Goal: Task Accomplishment & Management: Manage account settings

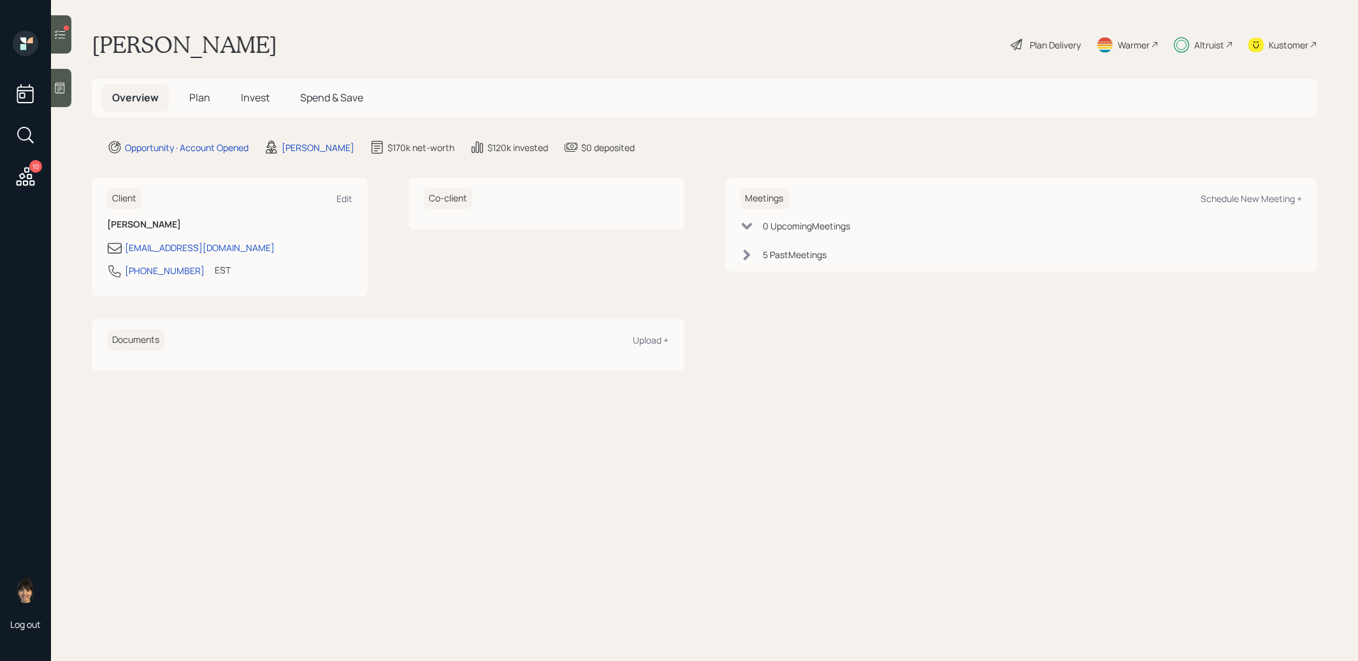
click at [255, 94] on span "Invest" at bounding box center [255, 97] width 29 height 14
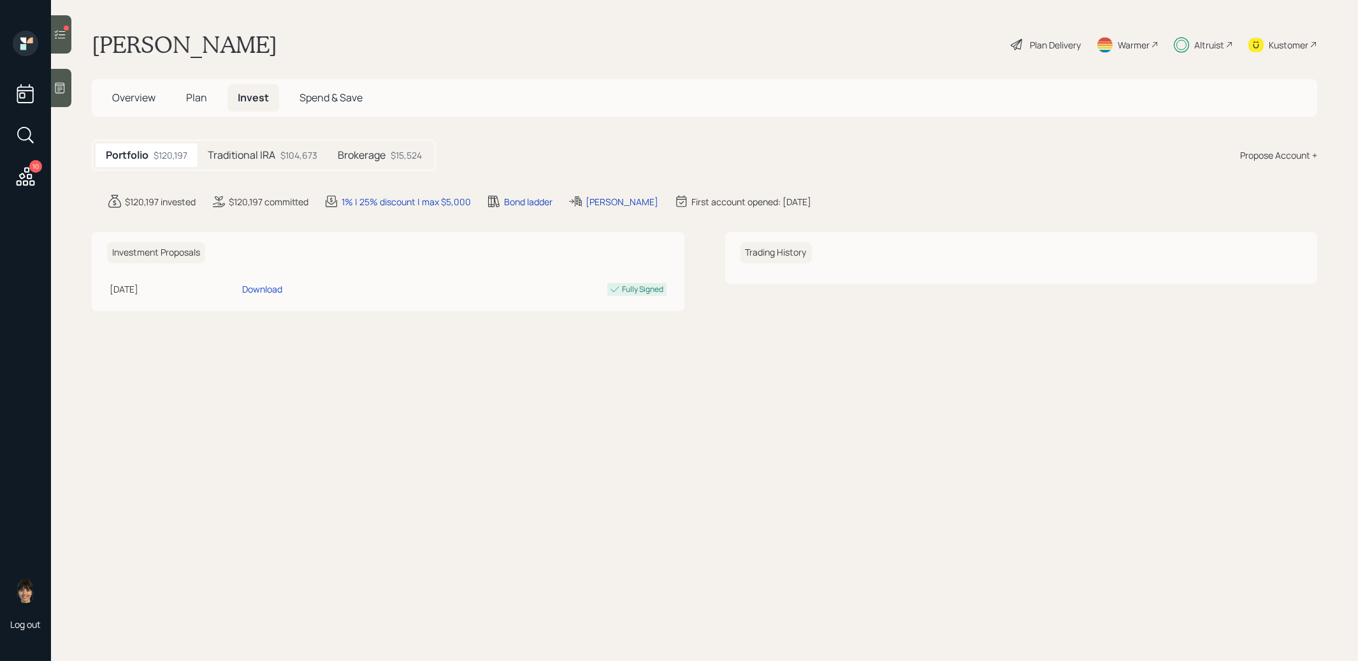
click at [231, 149] on h5 "Traditional IRA" at bounding box center [242, 155] width 68 height 12
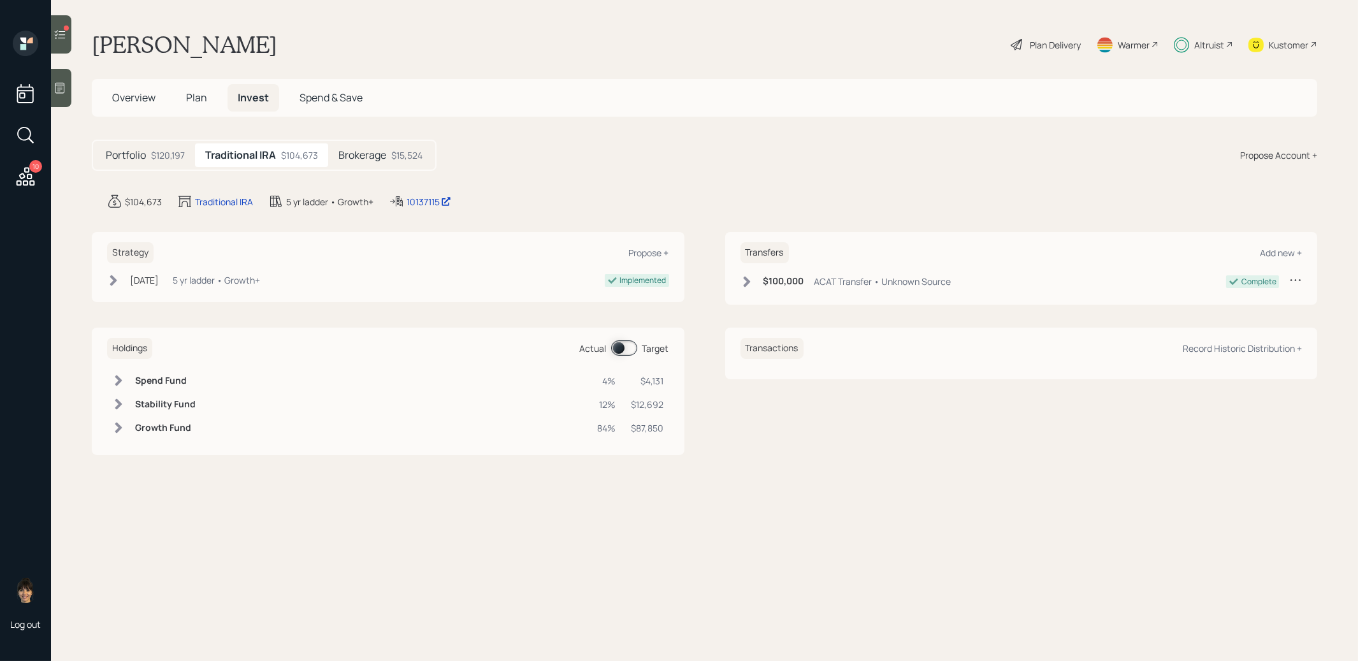
click at [385, 152] on h5 "Brokerage" at bounding box center [362, 155] width 48 height 12
click at [57, 33] on icon at bounding box center [60, 34] width 13 height 13
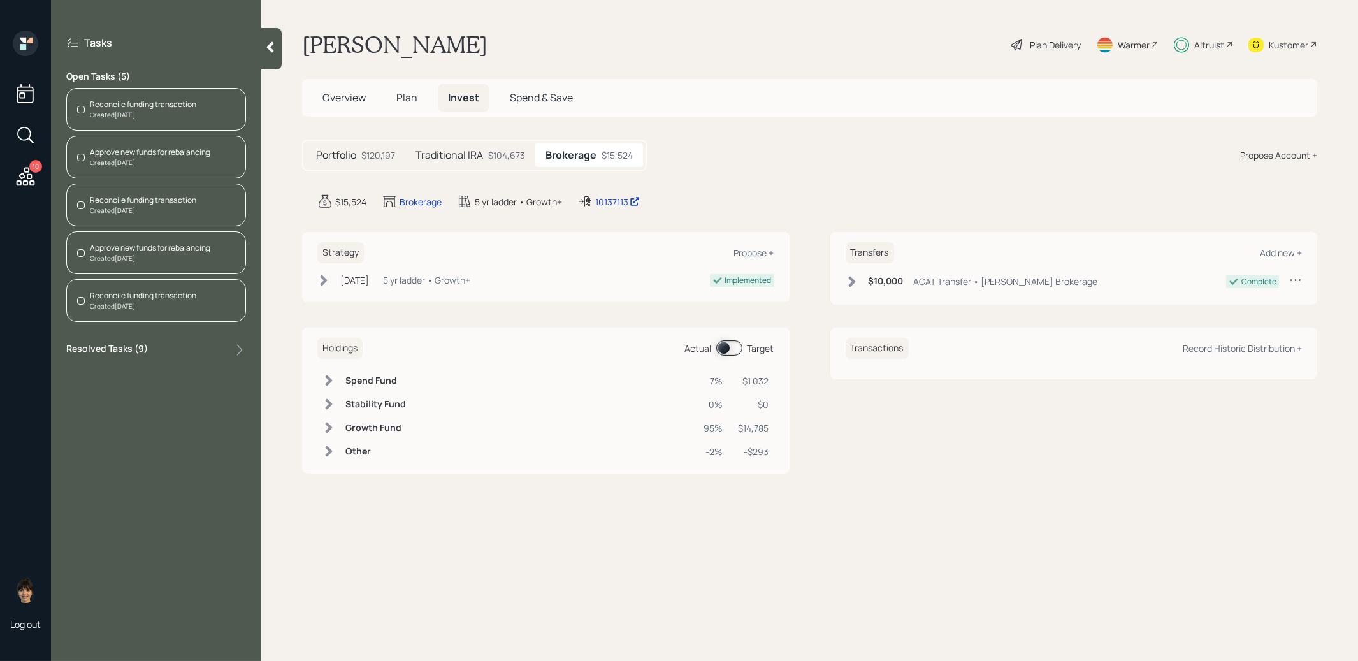
click at [199, 104] on div "Reconcile funding transaction Created [DATE]" at bounding box center [156, 109] width 180 height 43
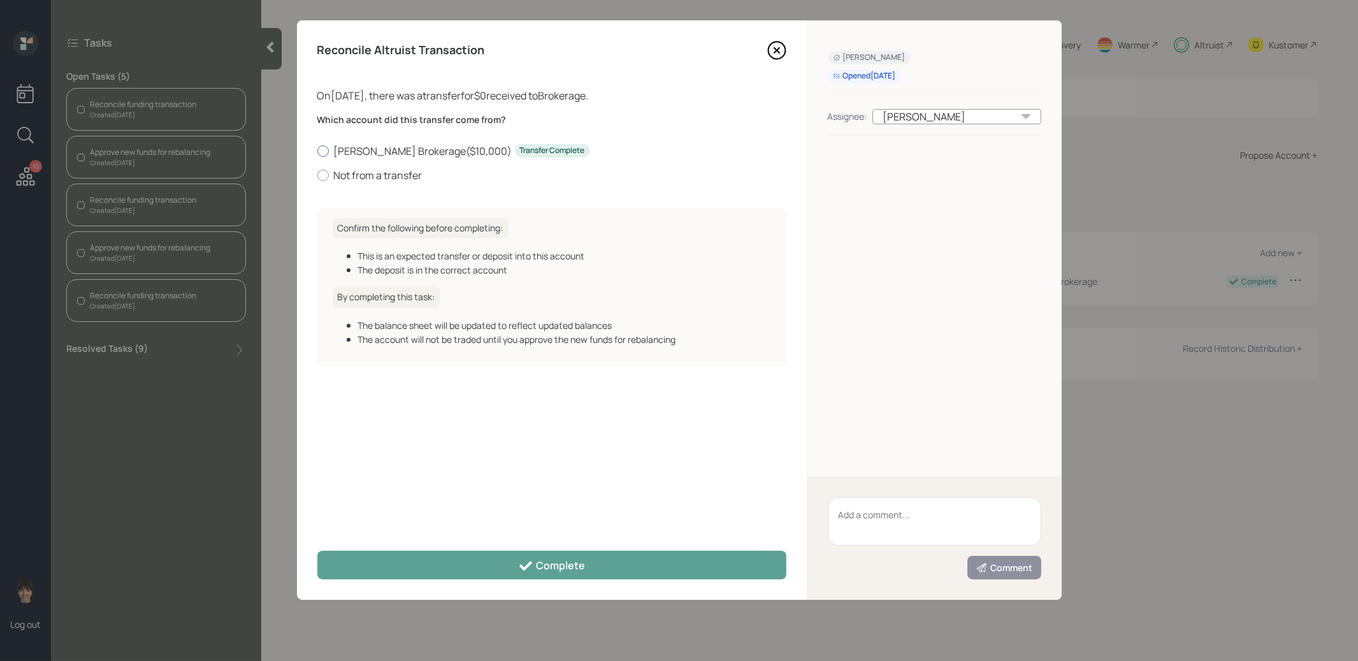
click at [327, 146] on div at bounding box center [322, 150] width 11 height 11
click at [317, 150] on input "[PERSON_NAME] Brokerage ( $10,000 ) Transfer Complete" at bounding box center [317, 150] width 1 height 1
radio input "true"
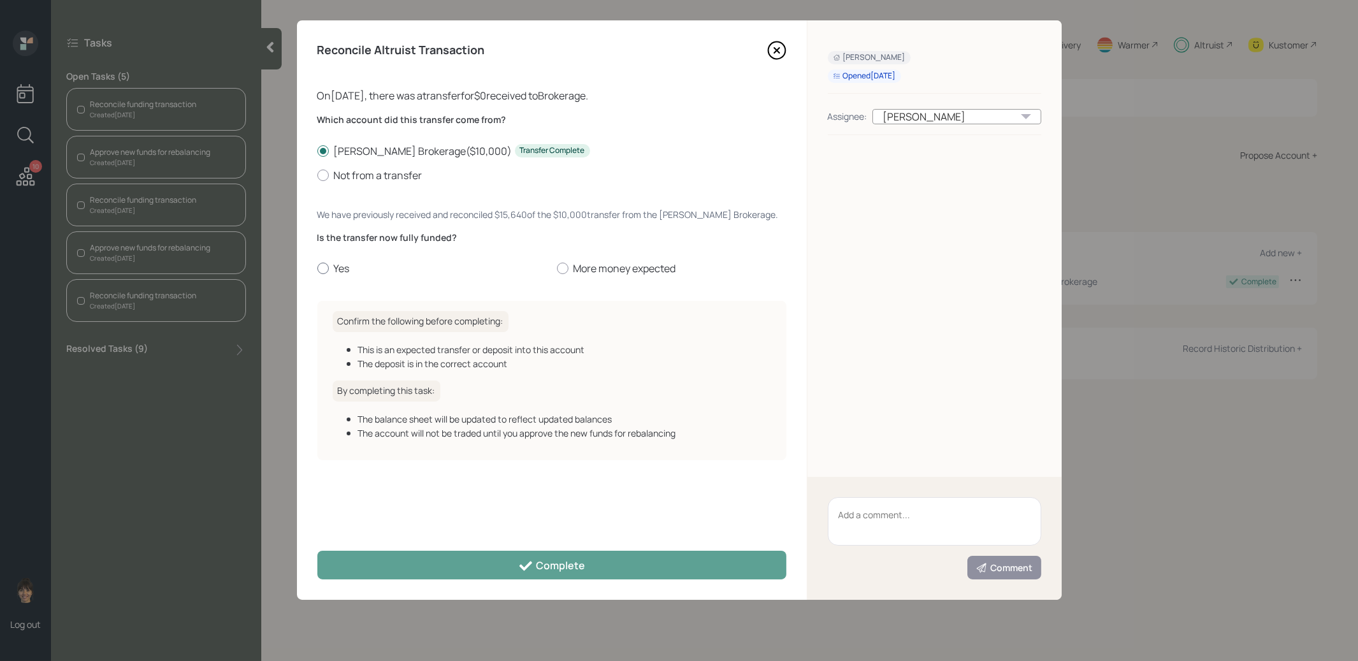
click at [322, 266] on div at bounding box center [322, 267] width 11 height 11
click at [317, 268] on input "Yes" at bounding box center [317, 268] width 1 height 1
radio input "true"
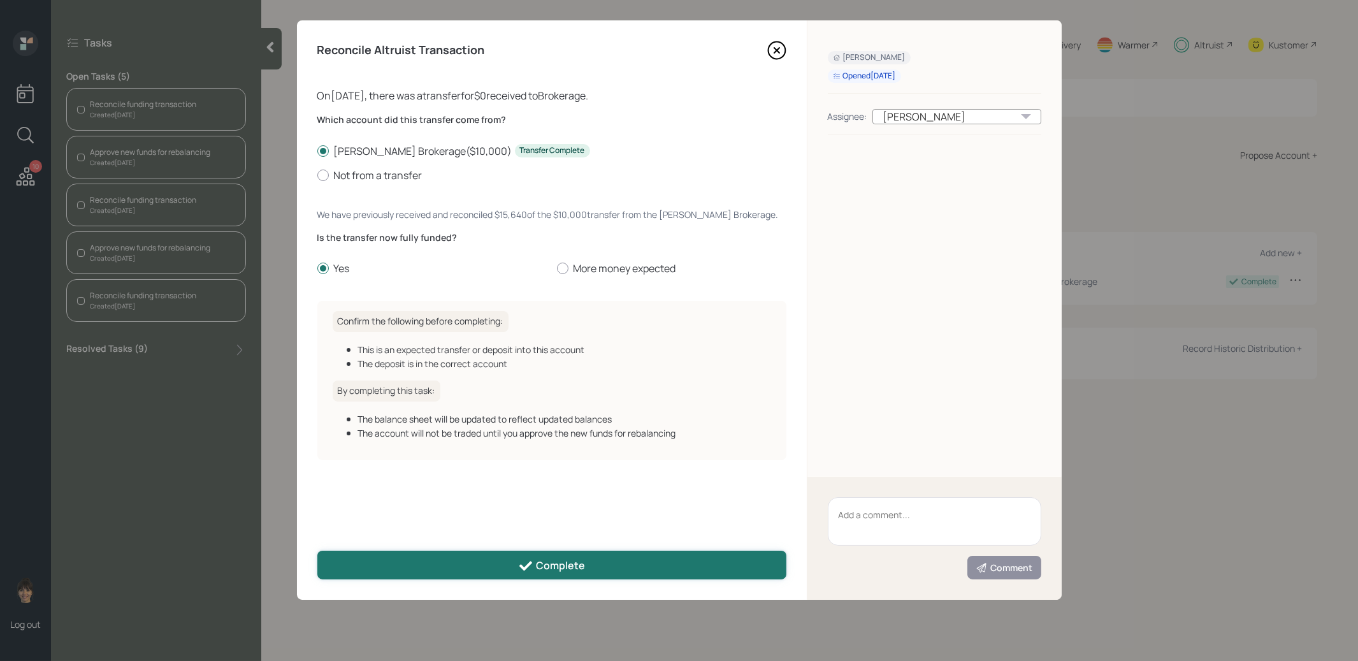
click at [383, 570] on button "Complete" at bounding box center [551, 564] width 469 height 29
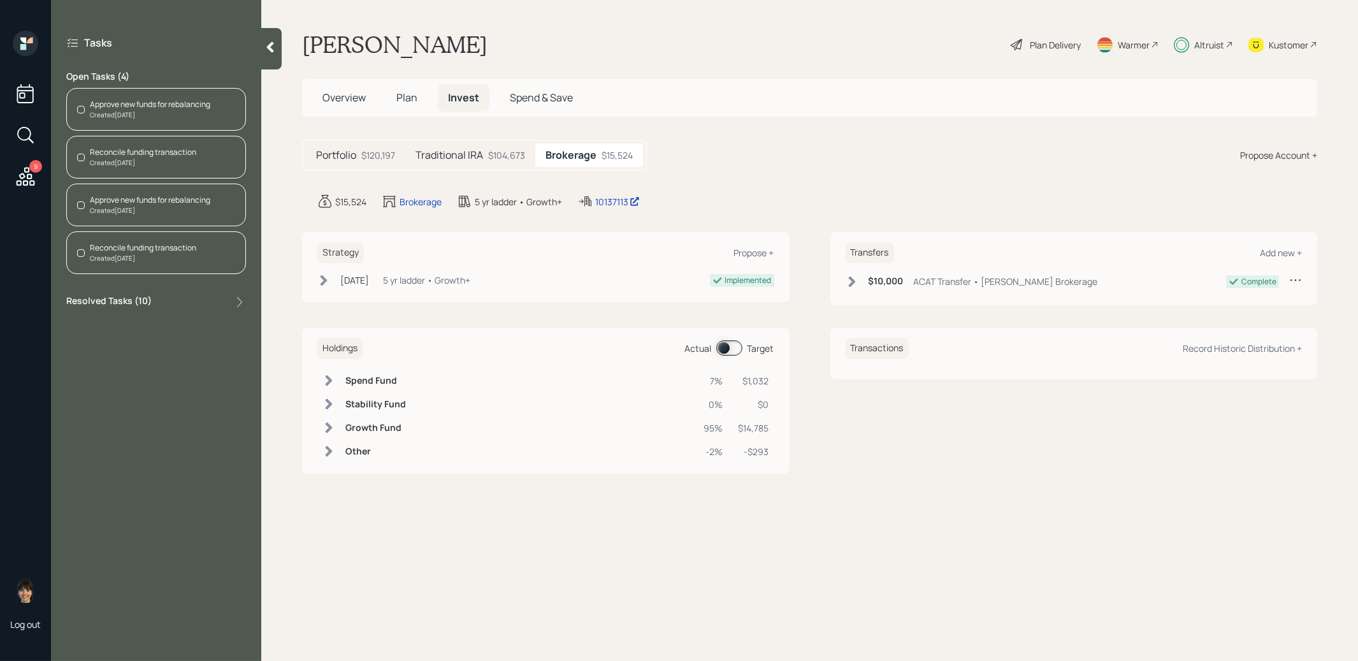
click at [143, 104] on div "Approve new funds for rebalancing" at bounding box center [150, 104] width 120 height 11
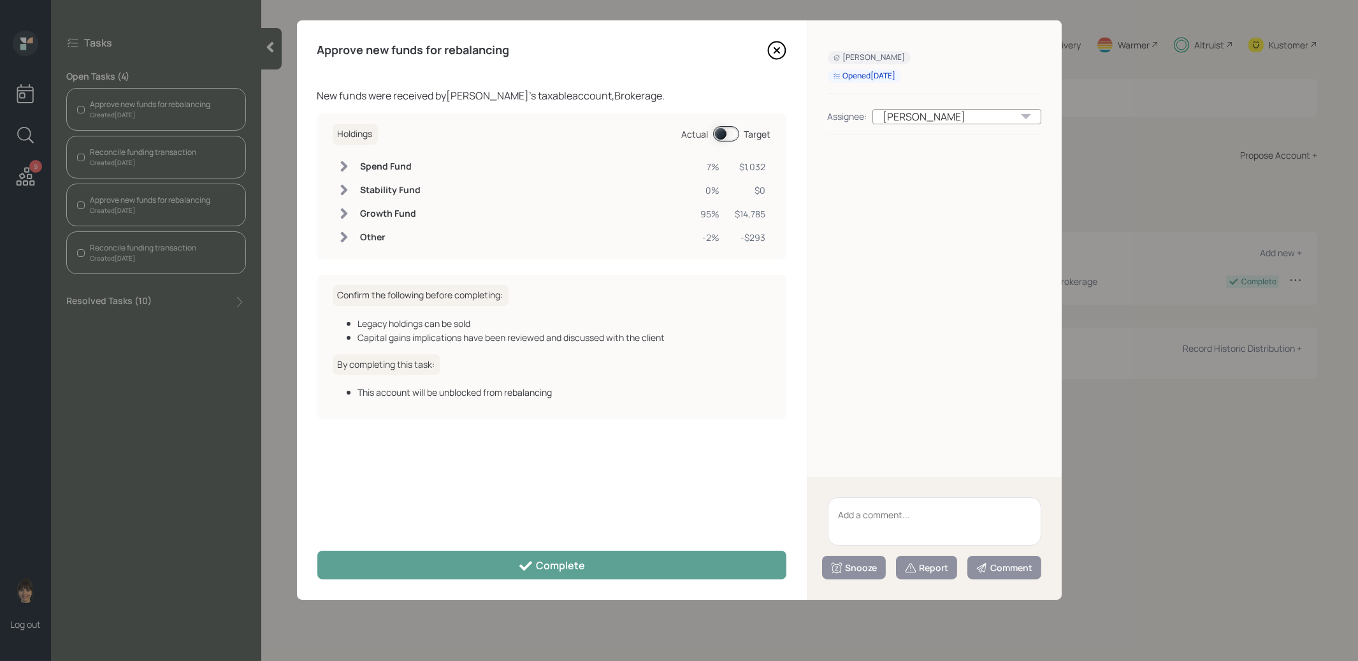
click at [784, 48] on icon at bounding box center [776, 50] width 19 height 19
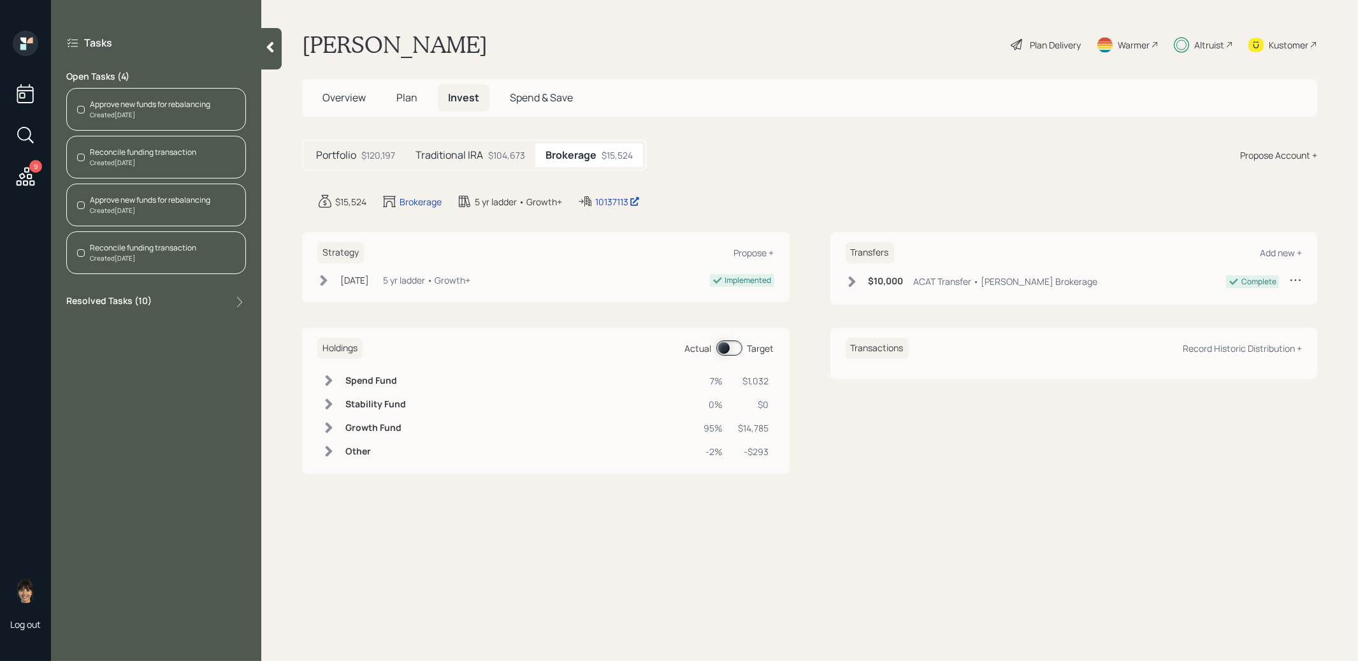
click at [149, 100] on div "Approve new funds for rebalancing" at bounding box center [150, 104] width 120 height 11
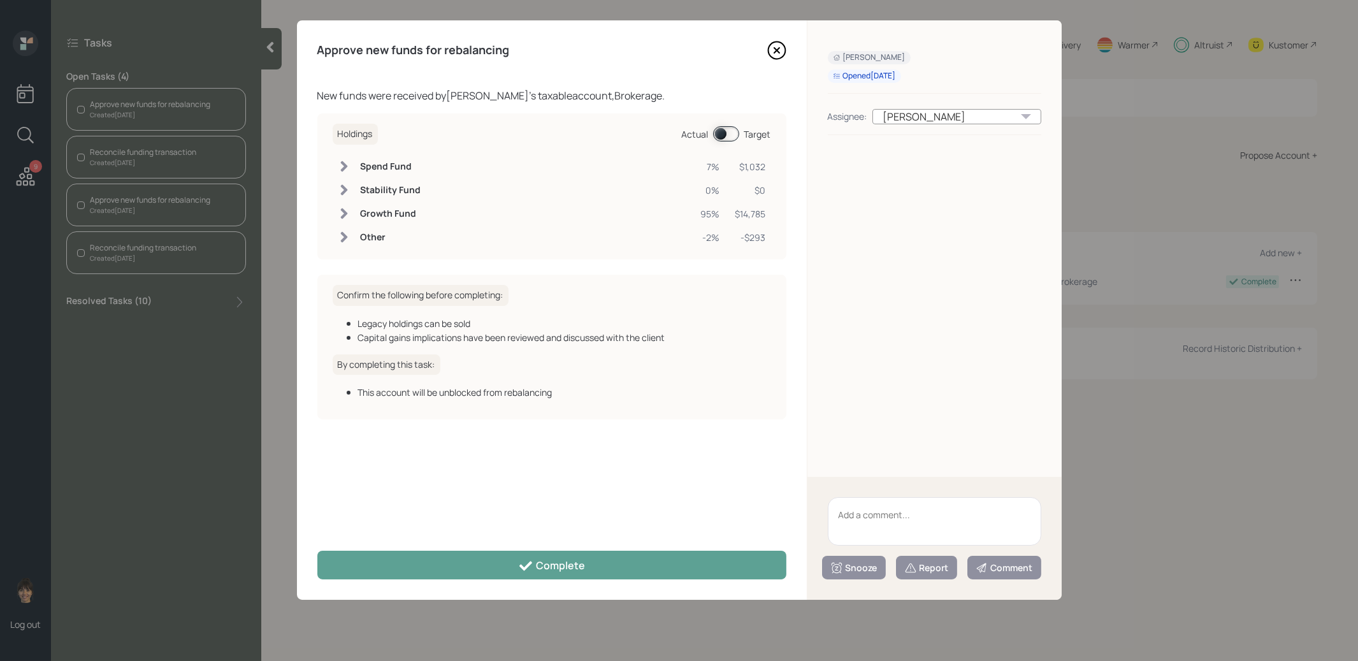
click at [720, 132] on span at bounding box center [726, 133] width 26 height 15
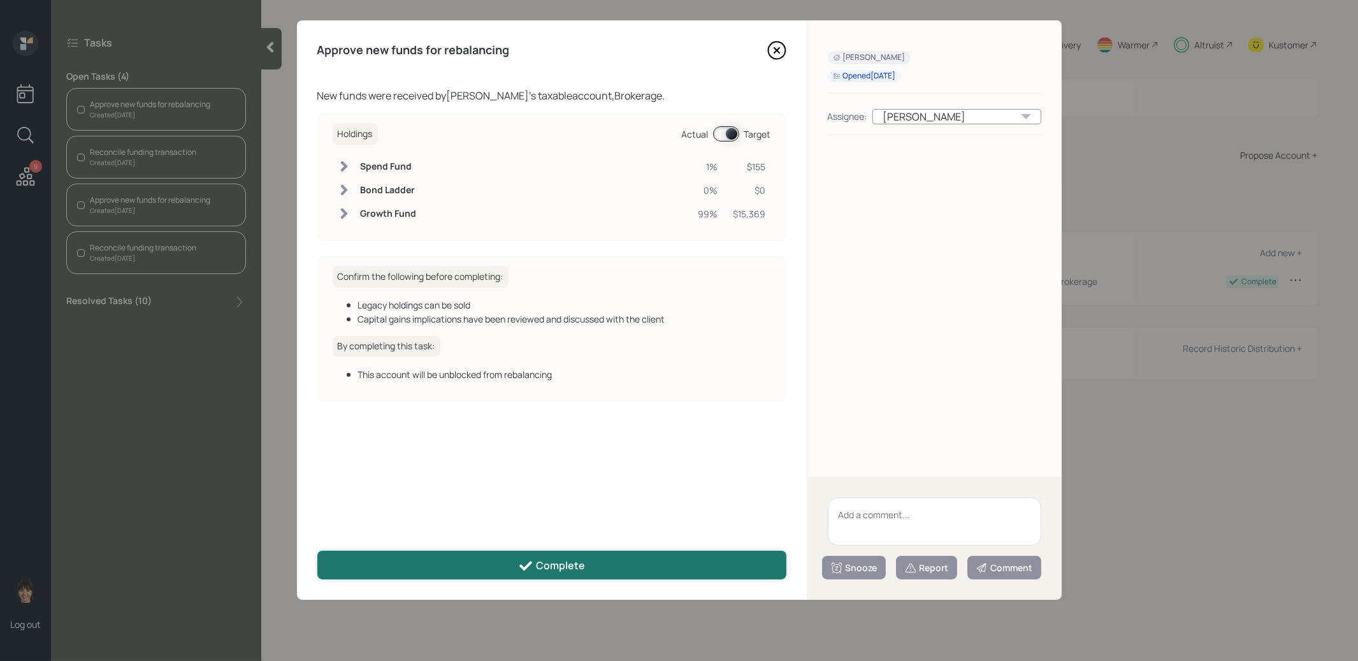
click at [591, 566] on button "Complete" at bounding box center [551, 564] width 469 height 29
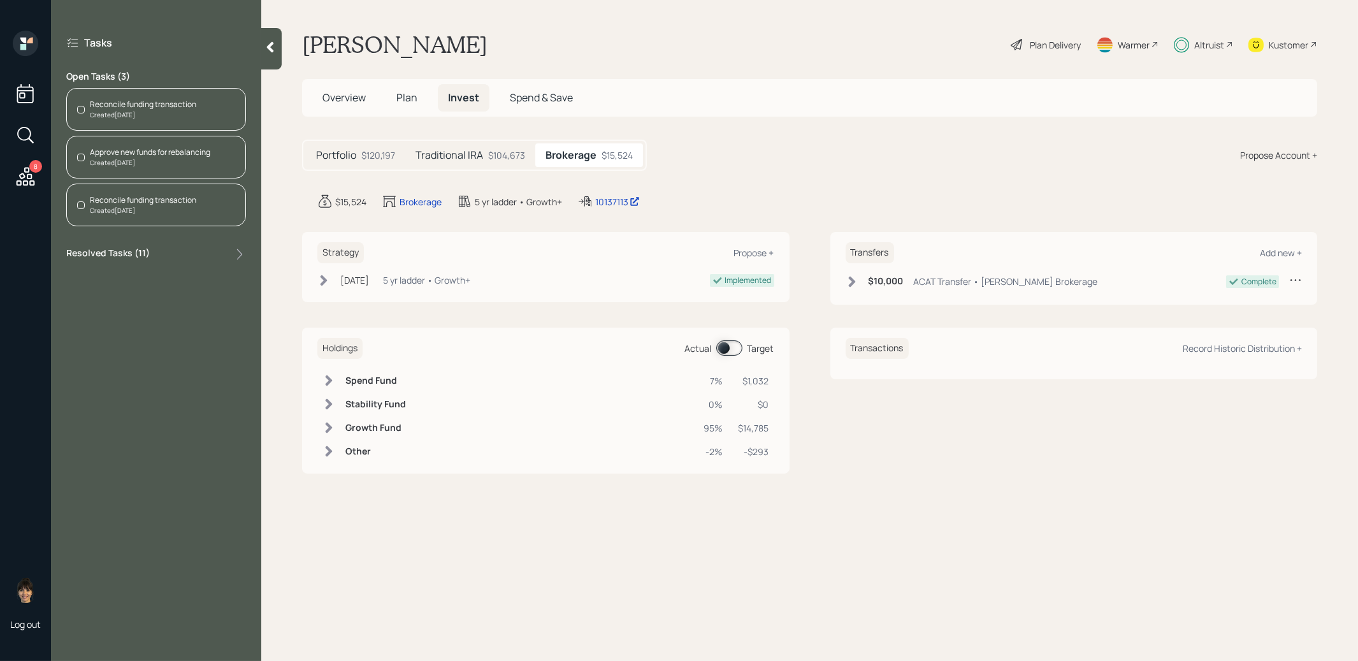
click at [168, 111] on div "Created [DATE]" at bounding box center [143, 115] width 106 height 10
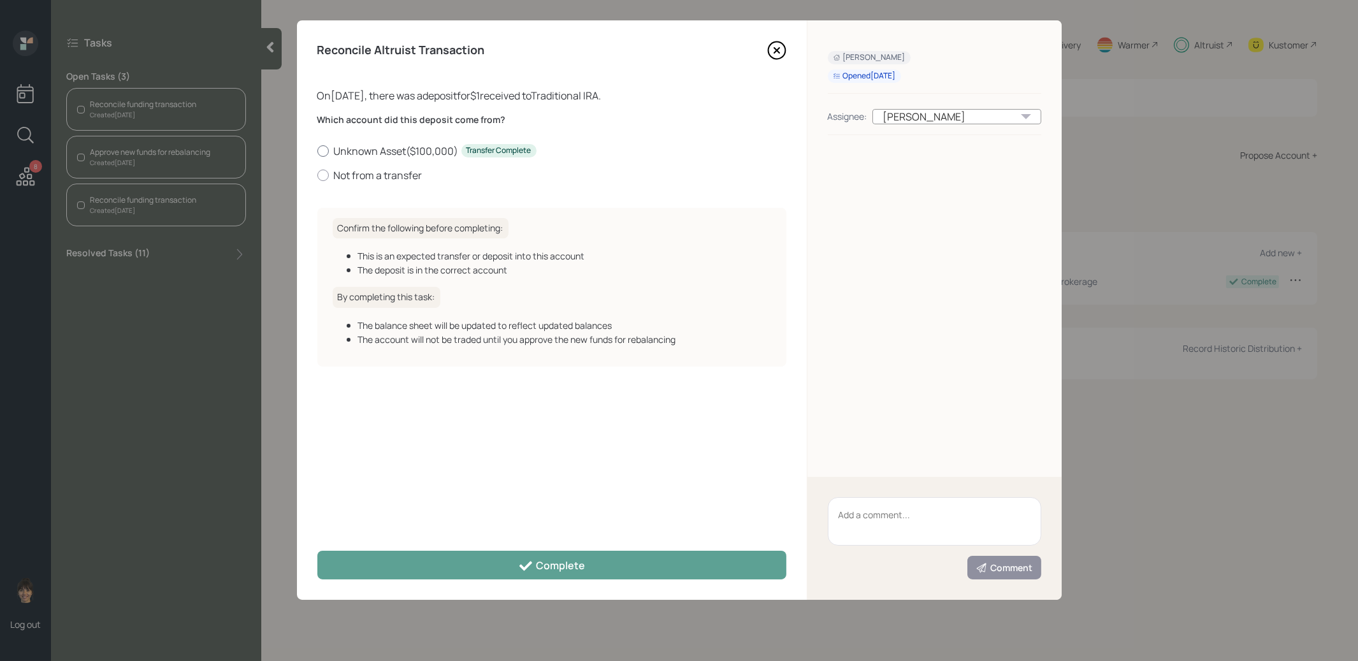
click at [323, 149] on div at bounding box center [322, 150] width 11 height 11
click at [317, 150] on input "Unknown Asset ( $100,000 ) Transfer Complete" at bounding box center [317, 150] width 1 height 1
radio input "true"
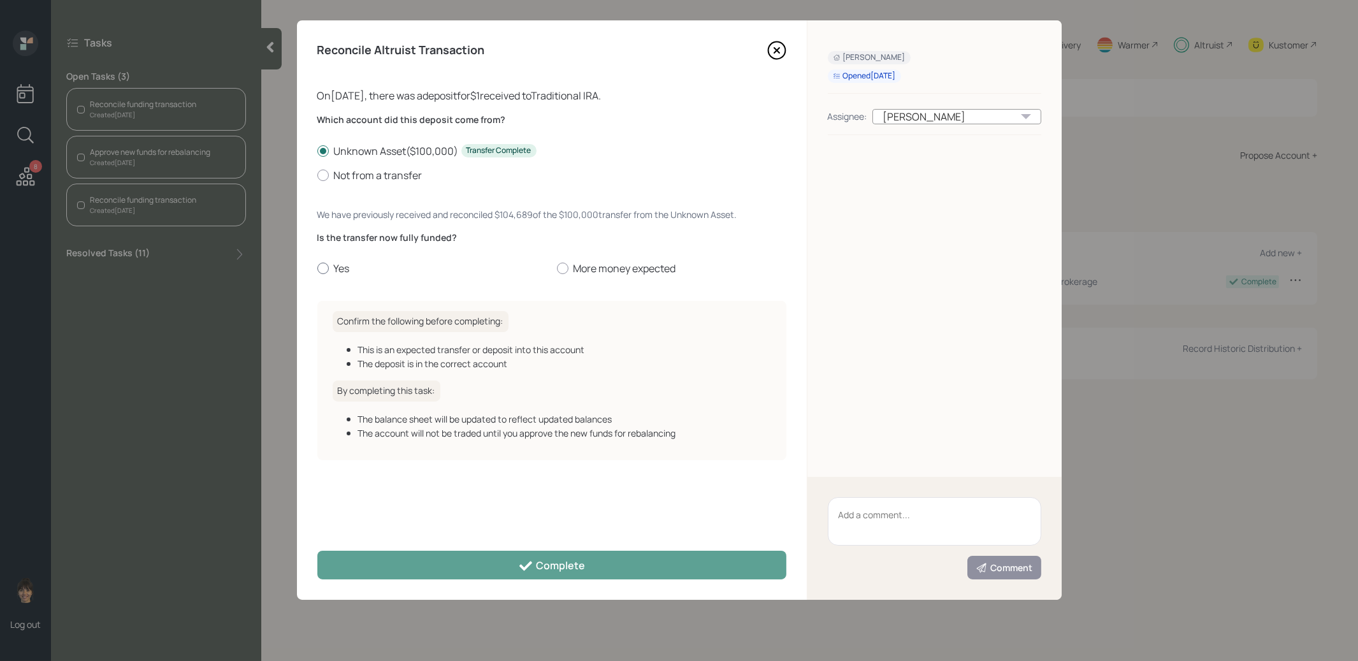
click at [320, 262] on div at bounding box center [322, 267] width 11 height 11
click at [317, 268] on input "Yes" at bounding box center [317, 268] width 1 height 1
radio input "true"
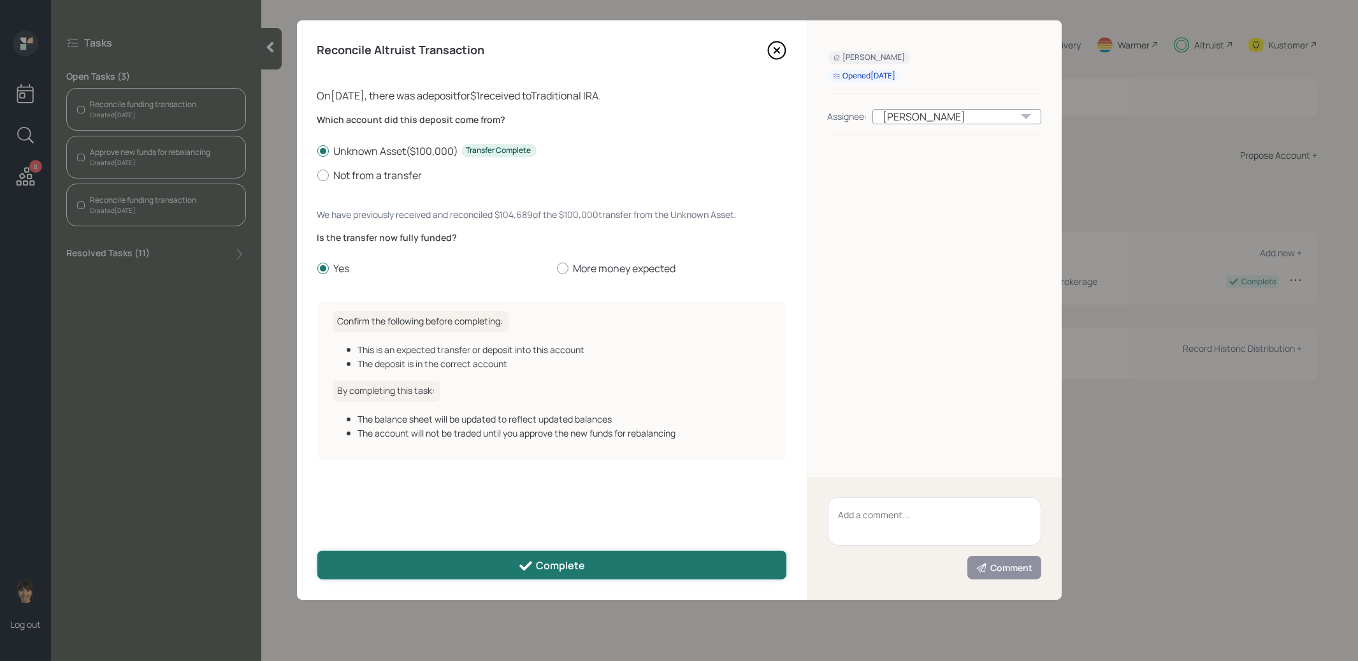
click at [399, 571] on button "Complete" at bounding box center [551, 564] width 469 height 29
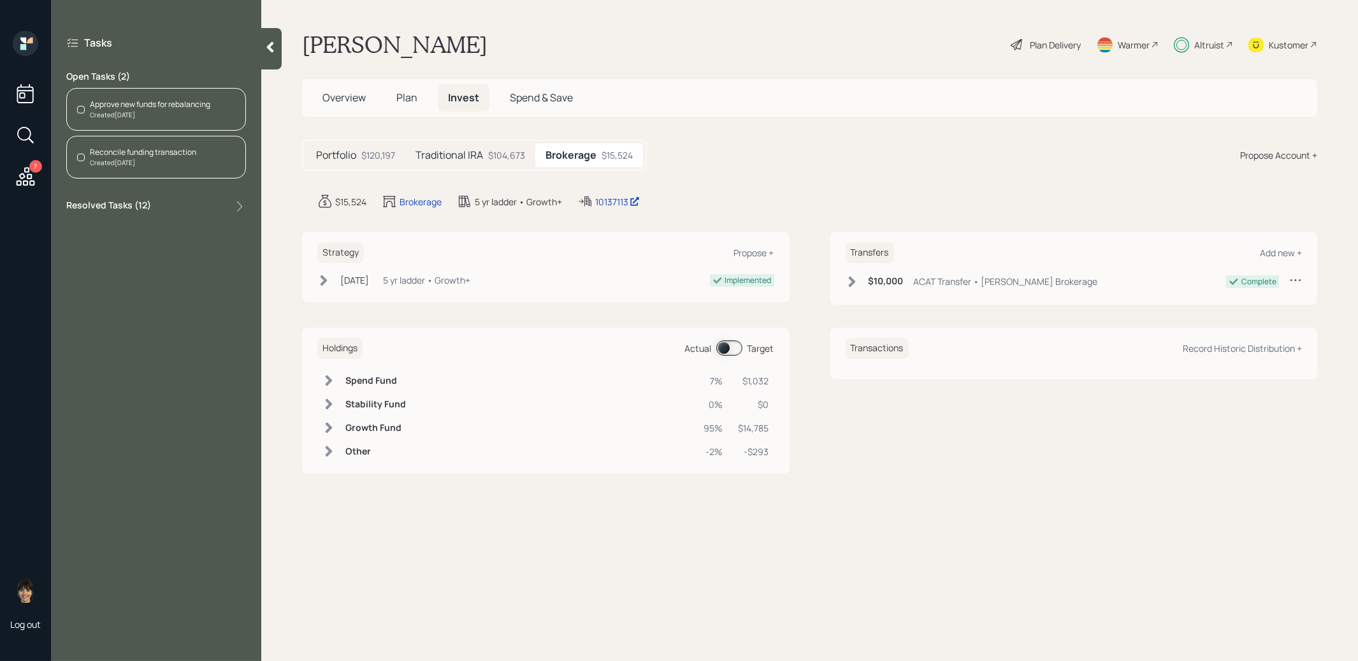
click at [159, 94] on div "Approve new funds for rebalancing Created [DATE]" at bounding box center [156, 109] width 180 height 43
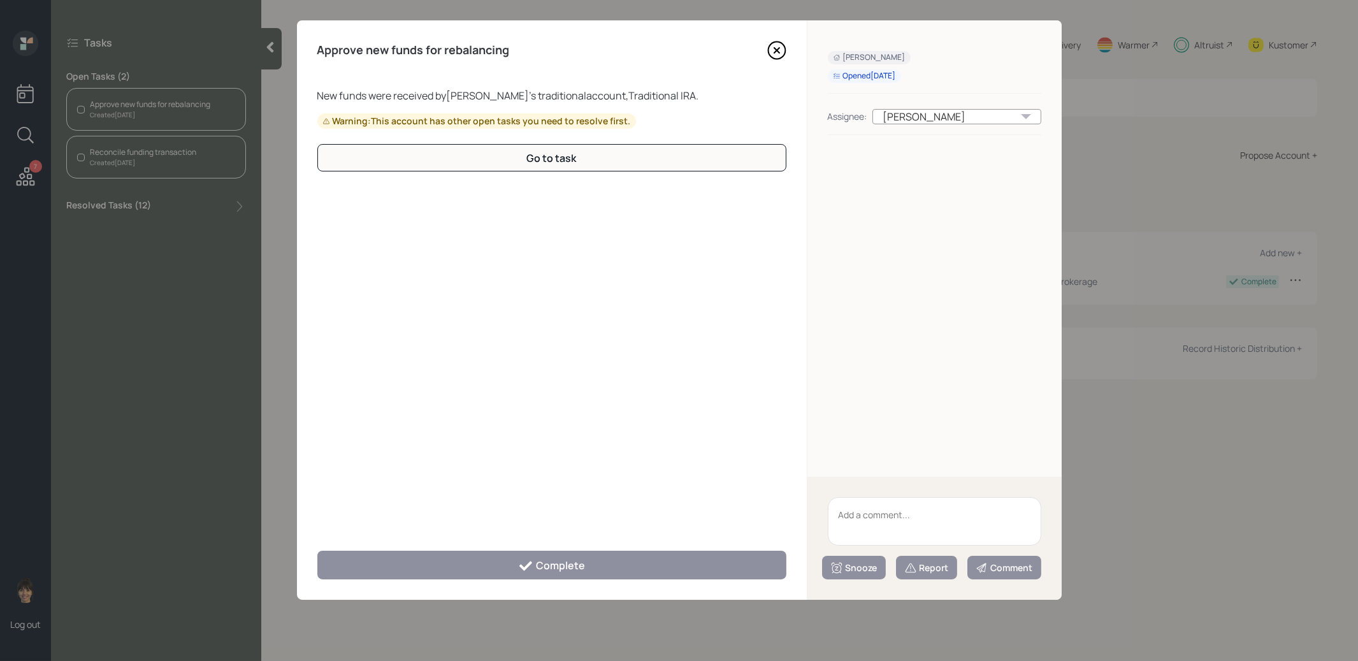
click at [779, 51] on icon at bounding box center [776, 50] width 19 height 19
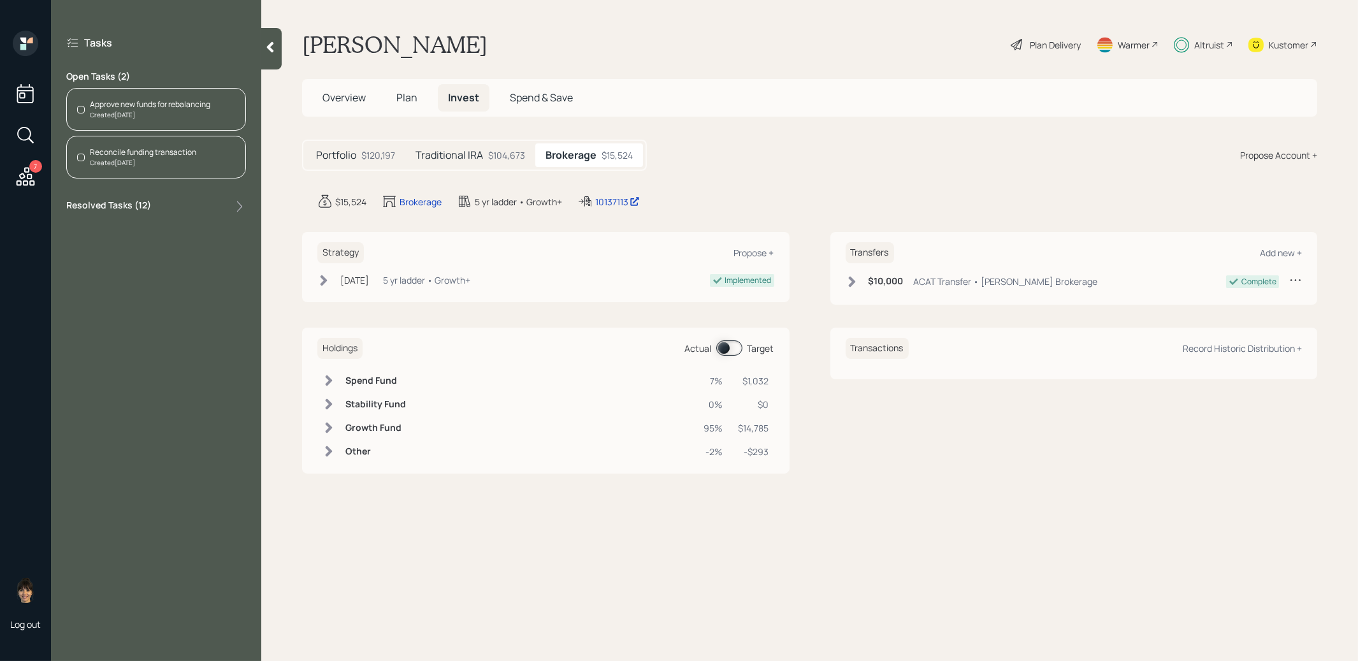
click at [136, 159] on div "Created [DATE]" at bounding box center [143, 163] width 106 height 10
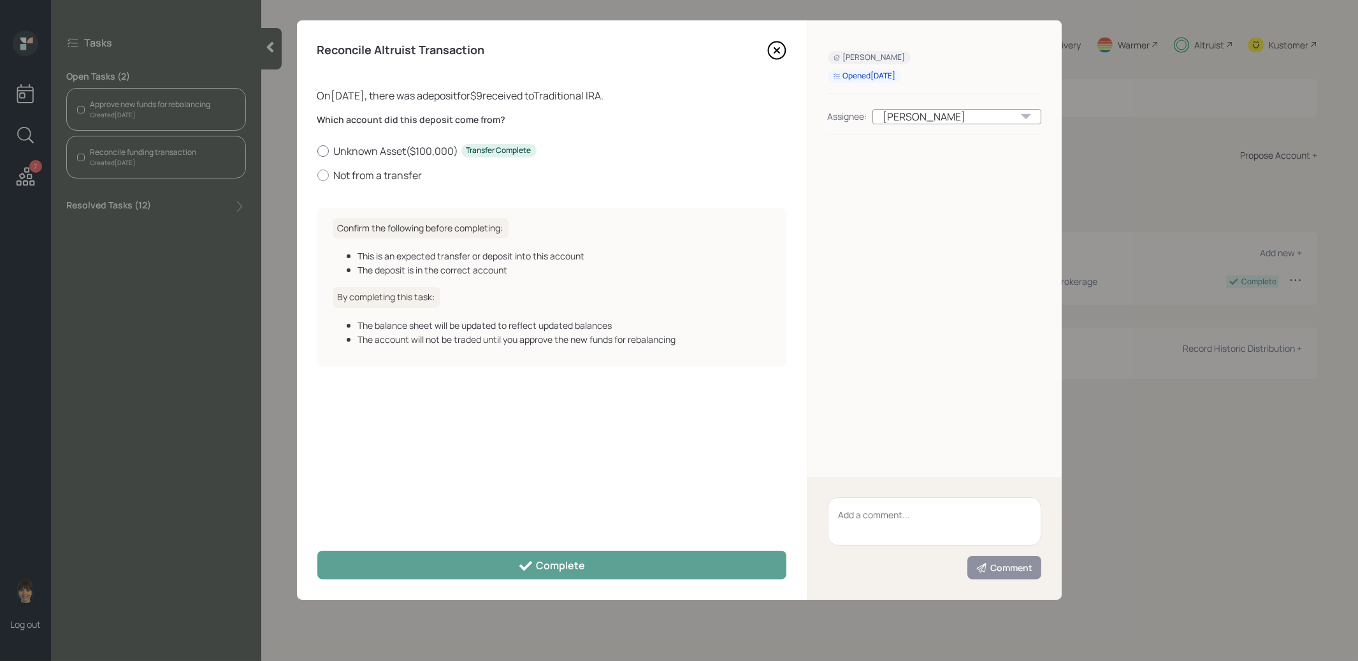
click at [327, 149] on div at bounding box center [322, 150] width 11 height 11
click at [317, 150] on input "Unknown Asset ( $100,000 ) Transfer Complete" at bounding box center [317, 150] width 1 height 1
radio input "true"
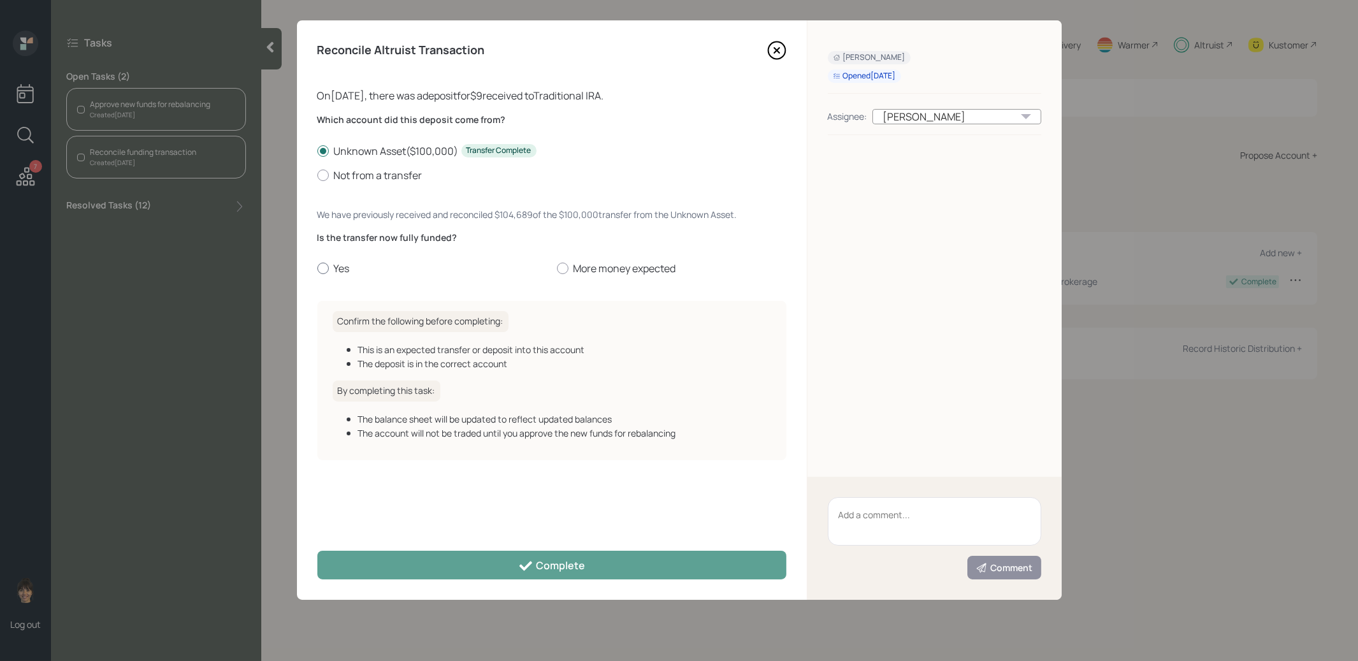
click at [321, 262] on div at bounding box center [322, 267] width 11 height 11
click at [317, 268] on input "Yes" at bounding box center [317, 268] width 1 height 1
radio input "true"
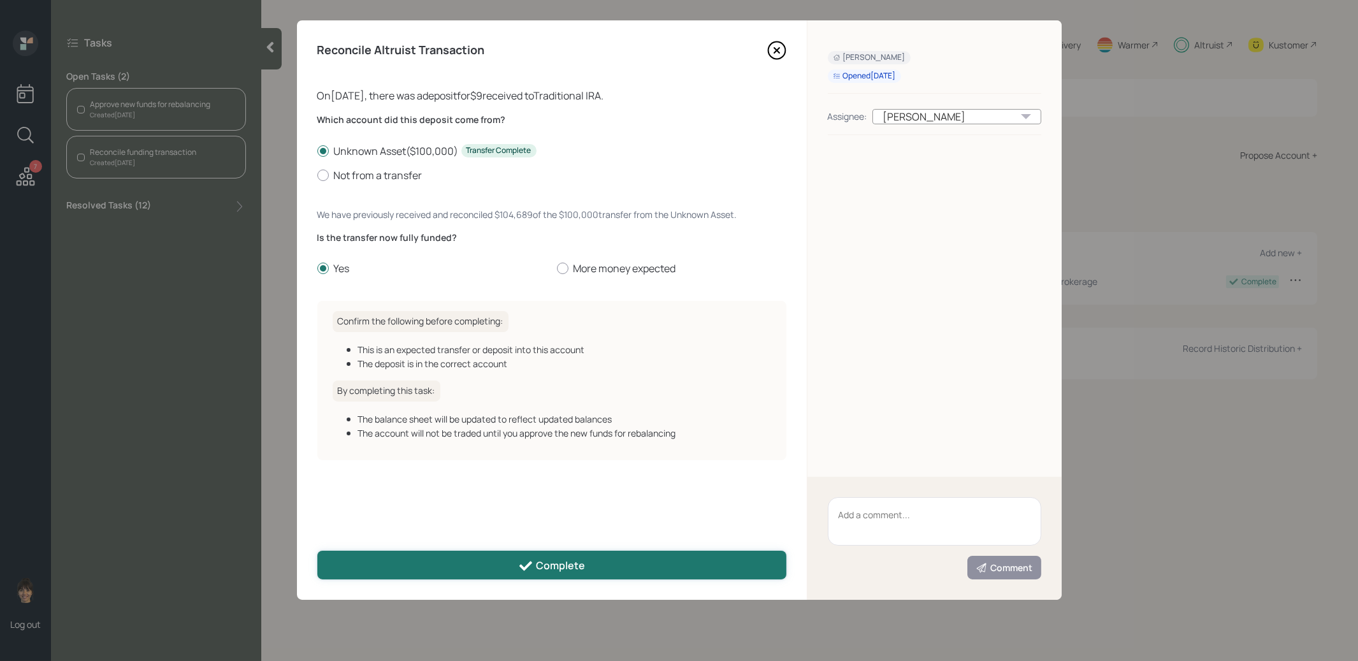
click at [403, 562] on button "Complete" at bounding box center [551, 564] width 469 height 29
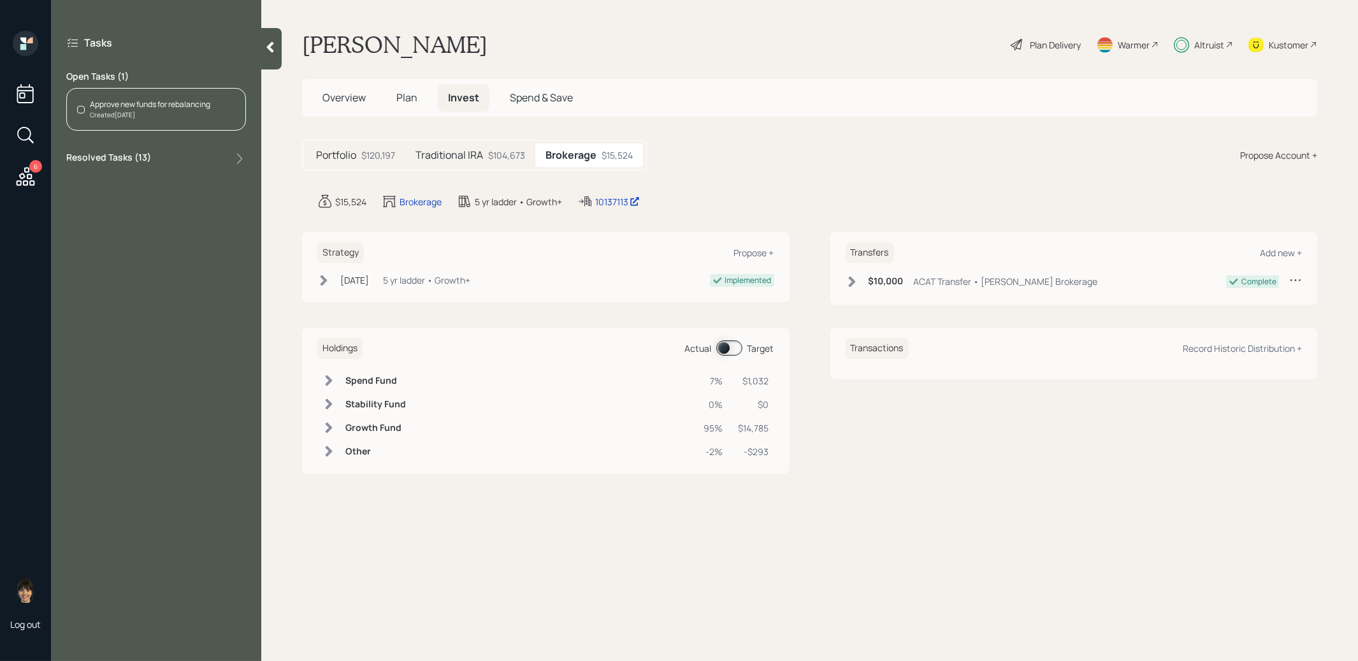
click at [178, 96] on div "Approve new funds for rebalancing Created [DATE]" at bounding box center [156, 109] width 180 height 43
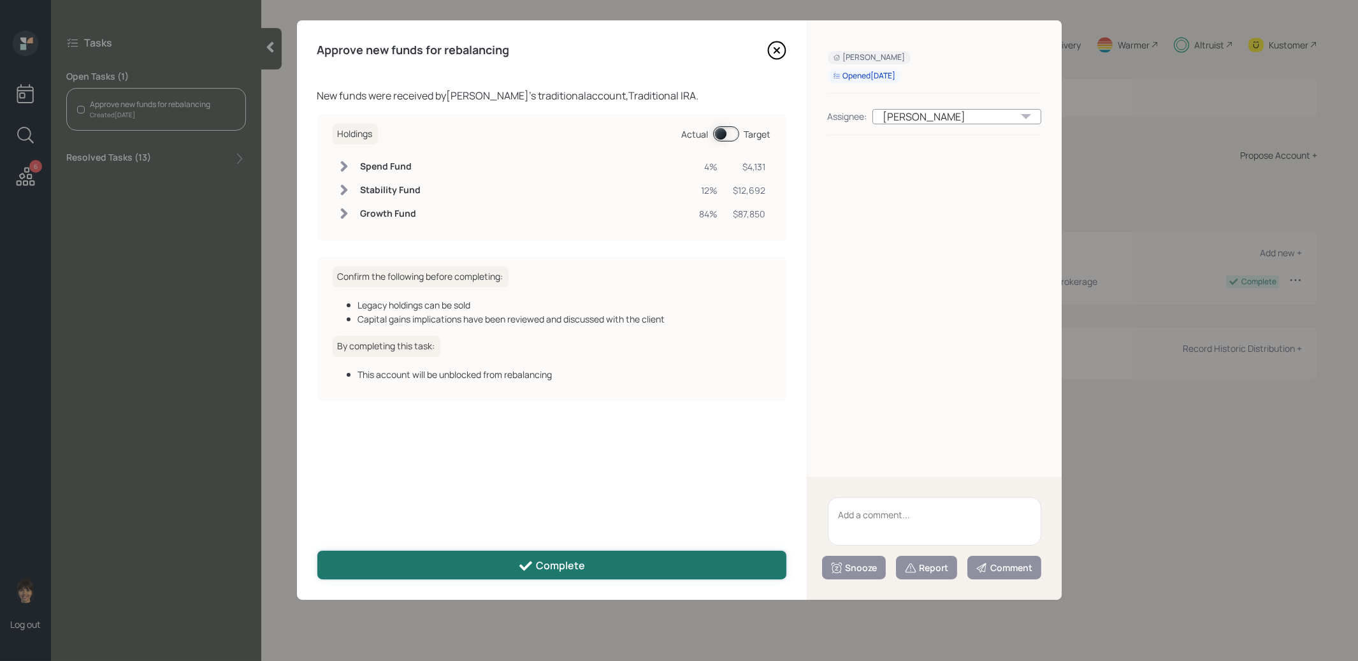
click at [486, 571] on button "Complete" at bounding box center [551, 564] width 469 height 29
